Goal: Complete application form: Complete application form

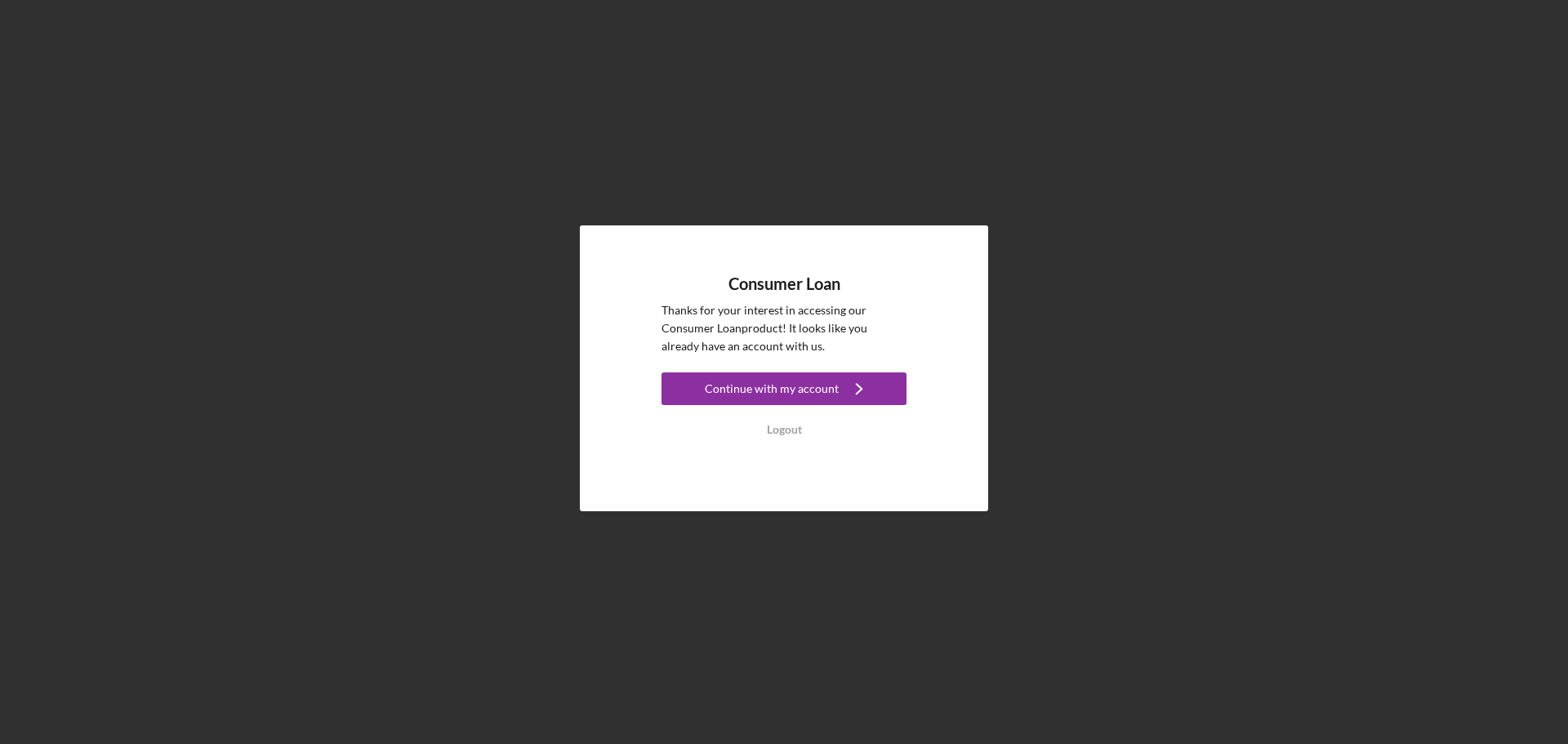
click at [837, 370] on div "Consumer Loan Thanks for your interest in accessing our Consumer Loan product! …" at bounding box center [783, 359] width 245 height 171
click at [839, 377] on icon "Icon/Navigate" at bounding box center [859, 389] width 41 height 41
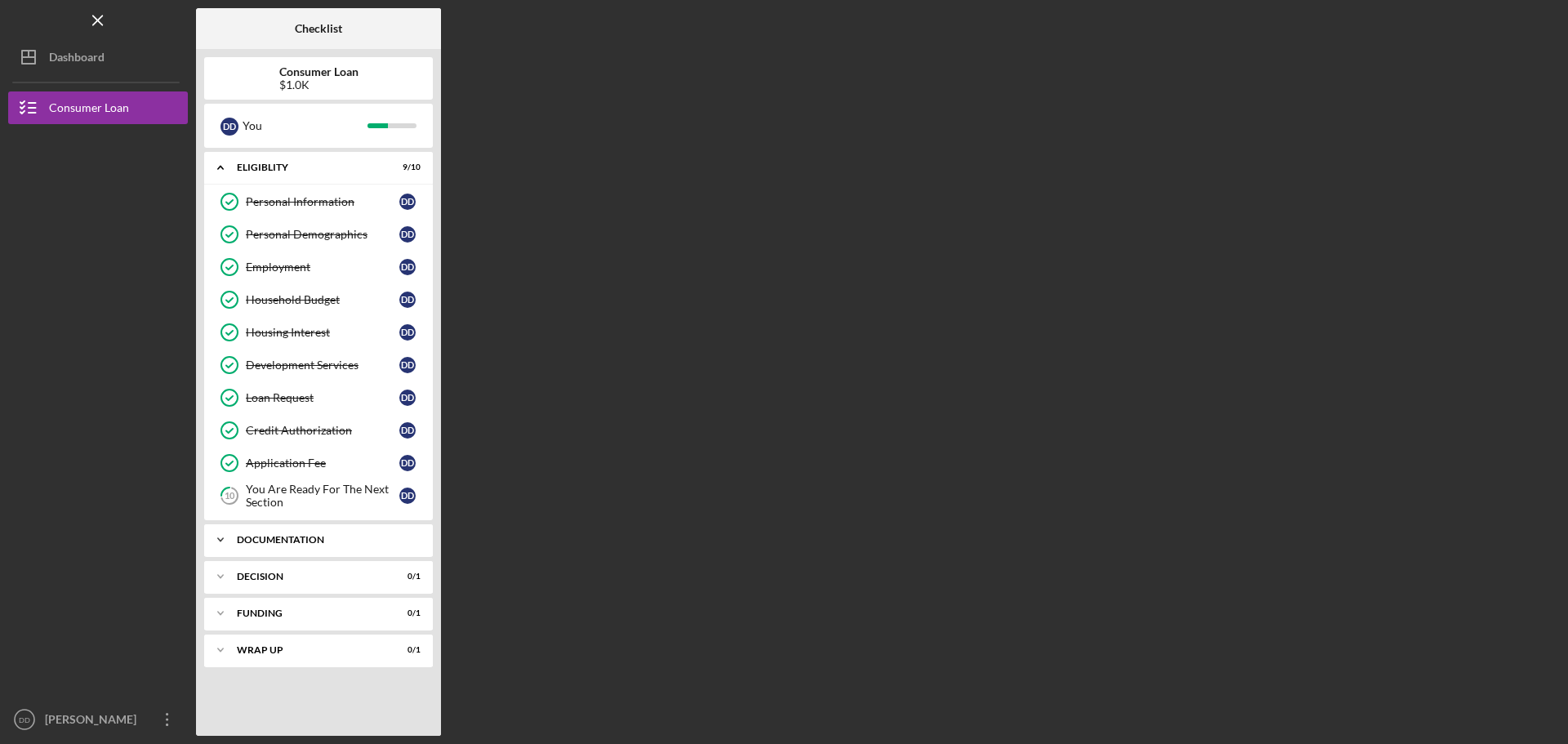
click at [380, 555] on div "Icon/Expander Documentation 0 / 9" at bounding box center [318, 540] width 228 height 32
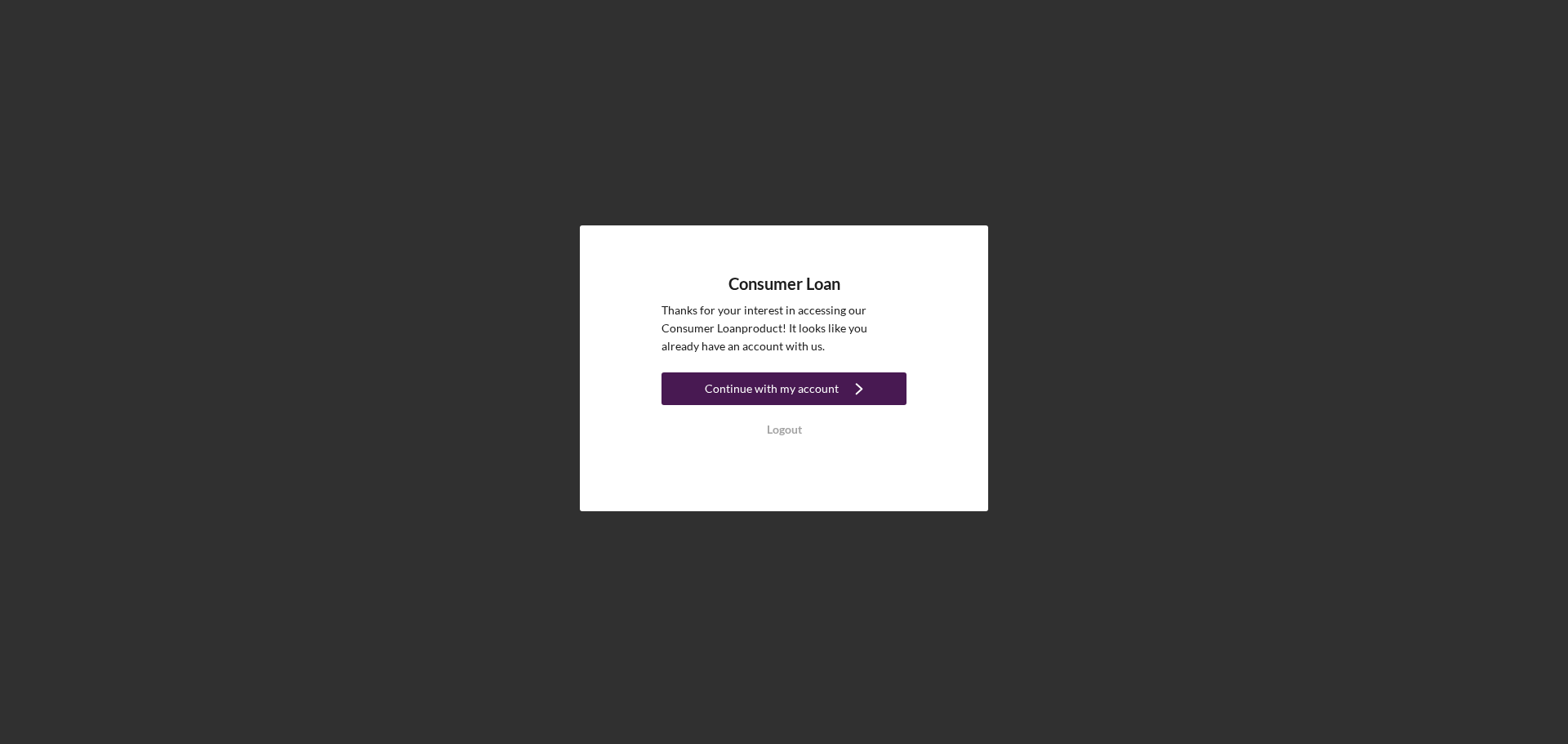
click at [835, 399] on button "Continue with my account Icon/Navigate" at bounding box center [783, 389] width 245 height 32
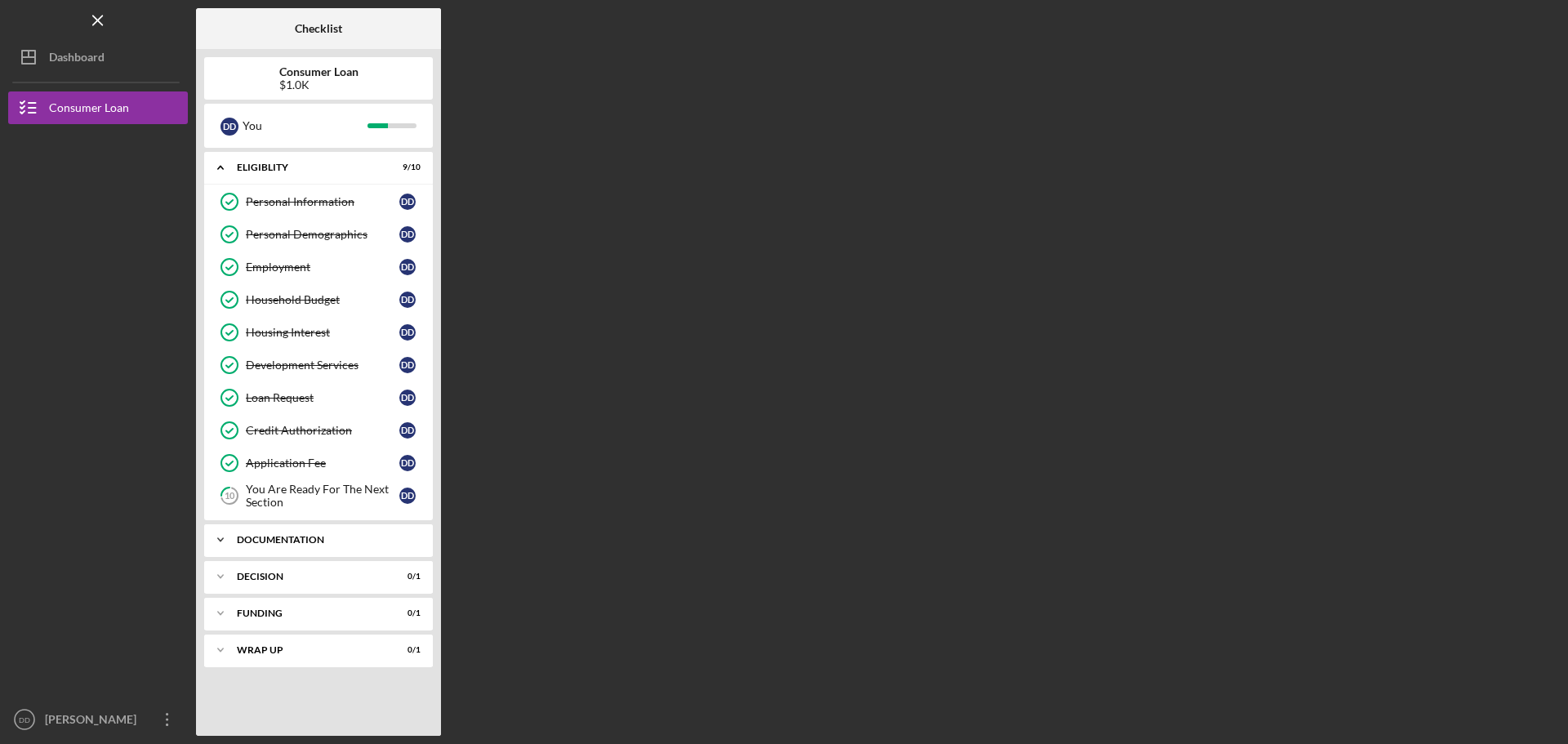
click at [355, 542] on div "Documentation" at bounding box center [324, 540] width 176 height 10
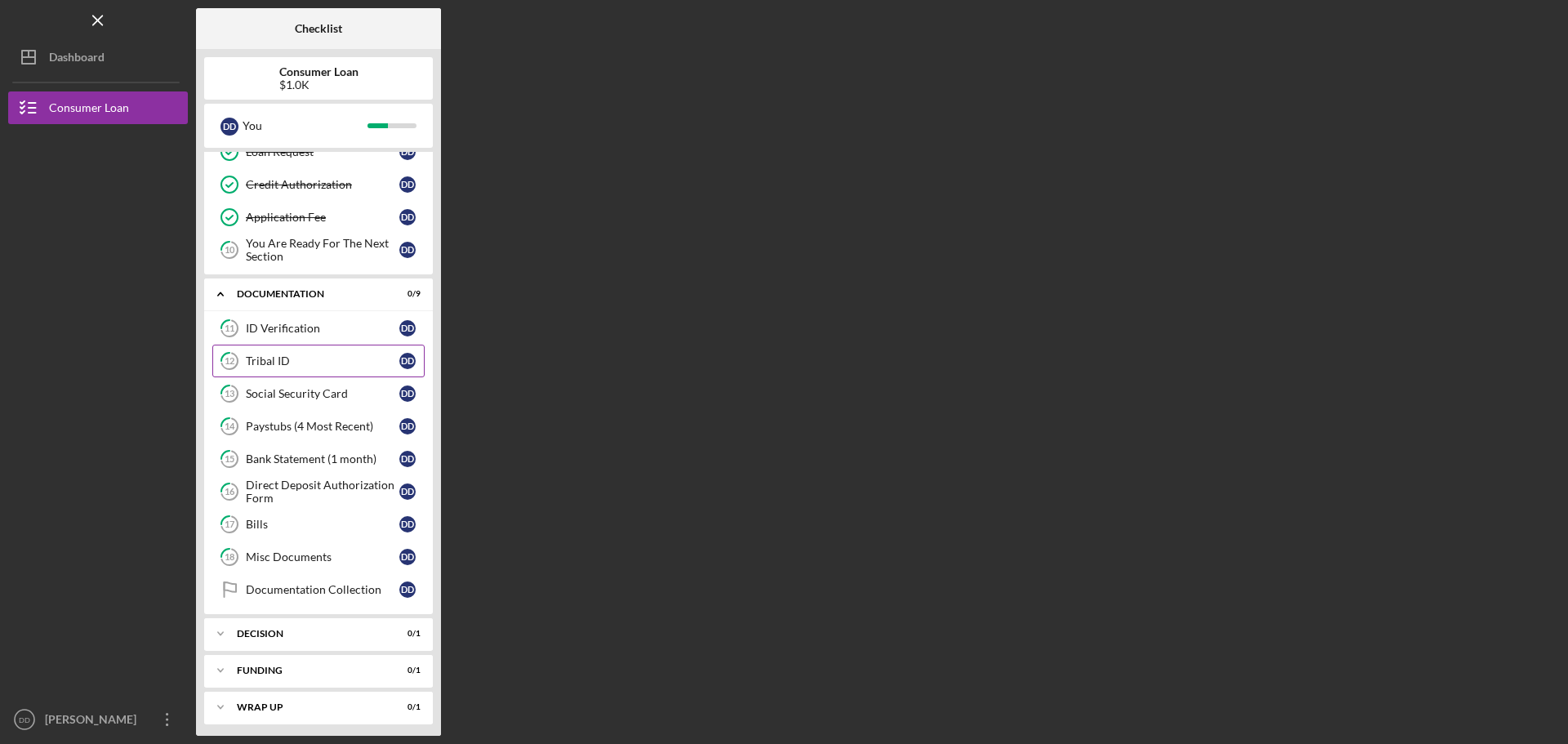
scroll to position [251, 0]
